Goal: Check status

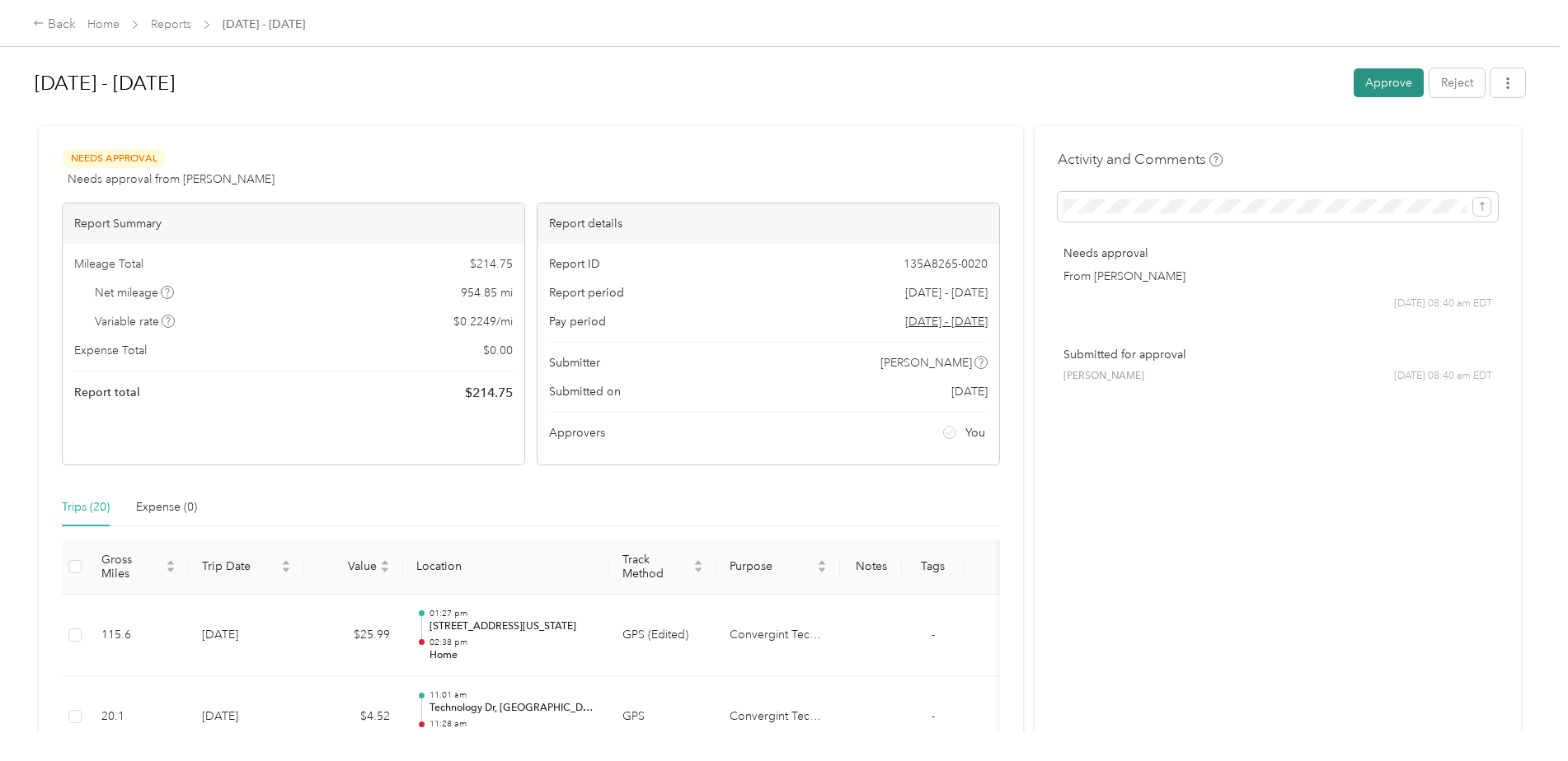
click at [1391, 84] on button "Approve" at bounding box center [1388, 83] width 70 height 28
